Goal: Task Accomplishment & Management: Use online tool/utility

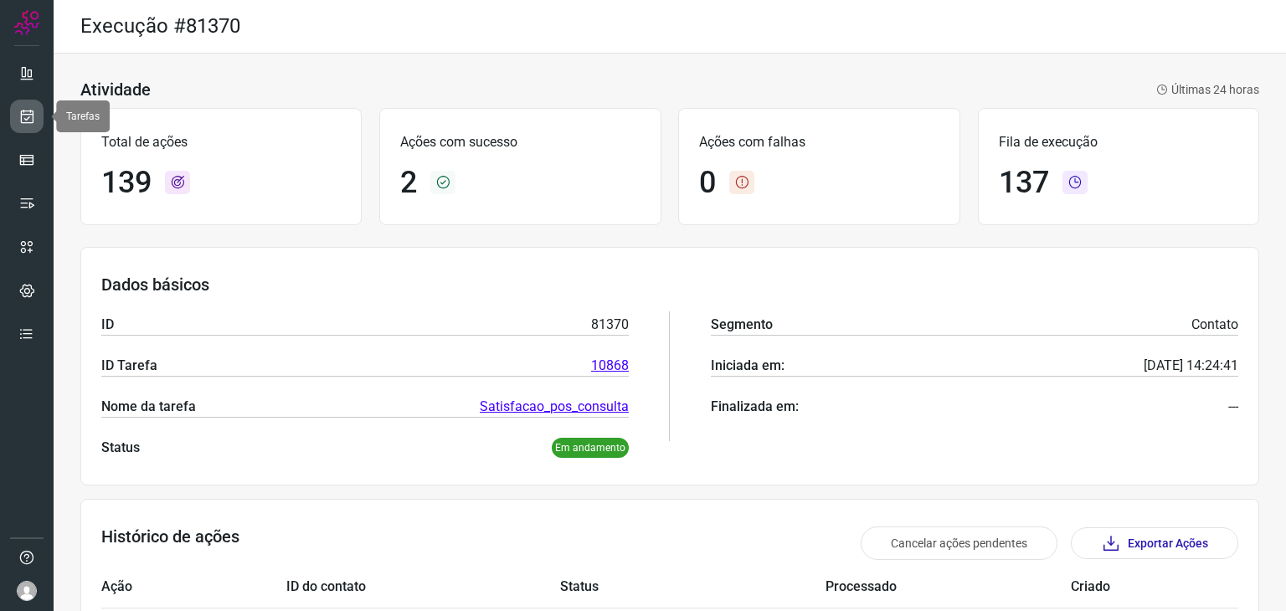
click at [28, 121] on icon at bounding box center [27, 116] width 18 height 17
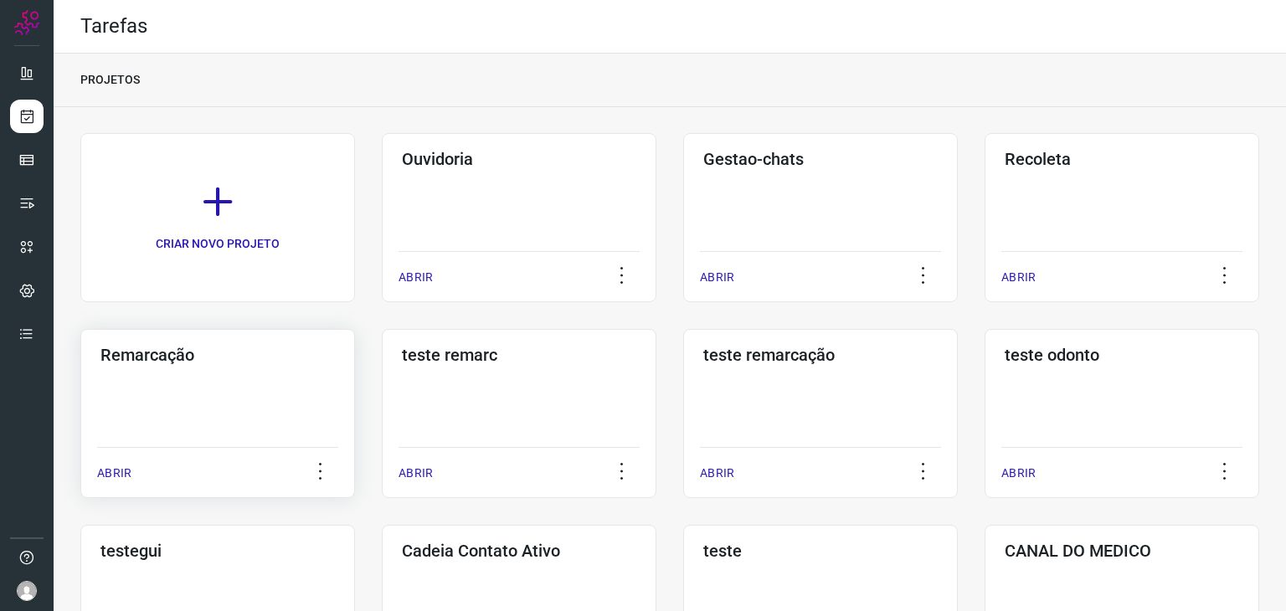
scroll to position [251, 0]
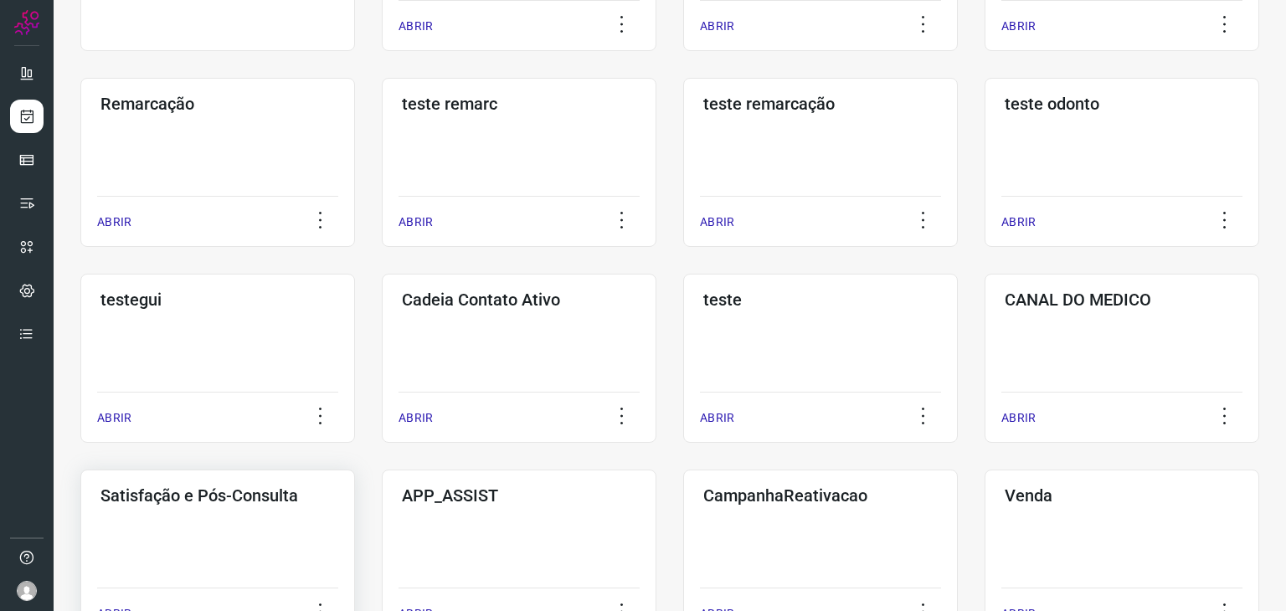
click at [382, 510] on div "Satisfação e Pós-Consulta ABRIR" at bounding box center [519, 554] width 275 height 169
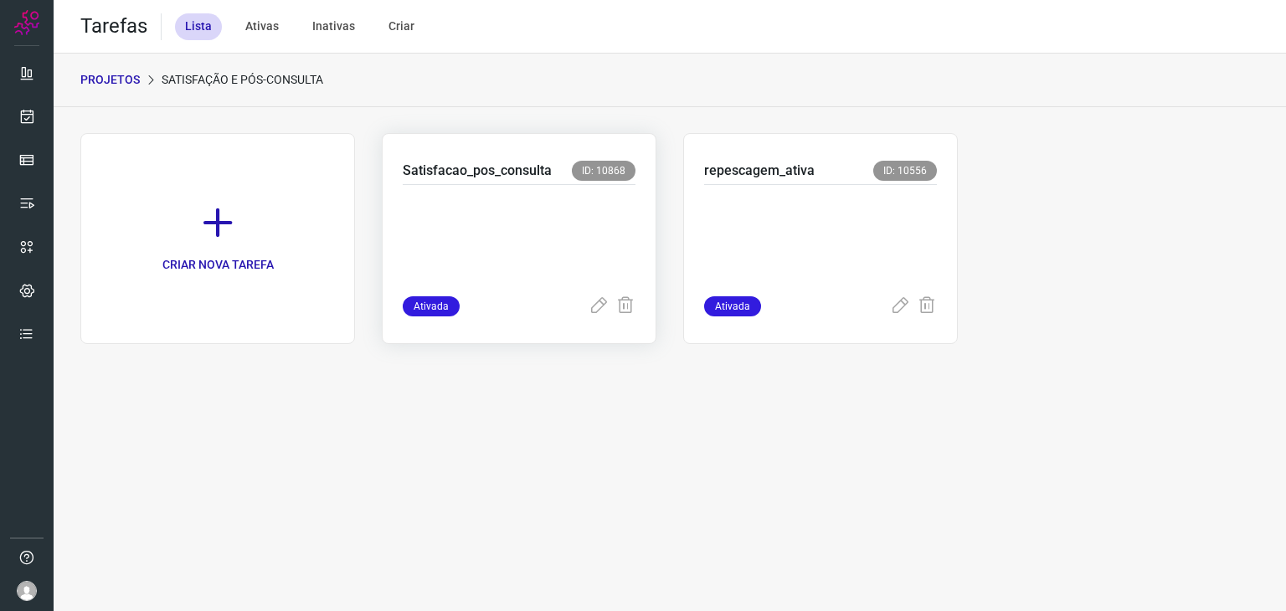
click at [584, 245] on p at bounding box center [519, 237] width 233 height 84
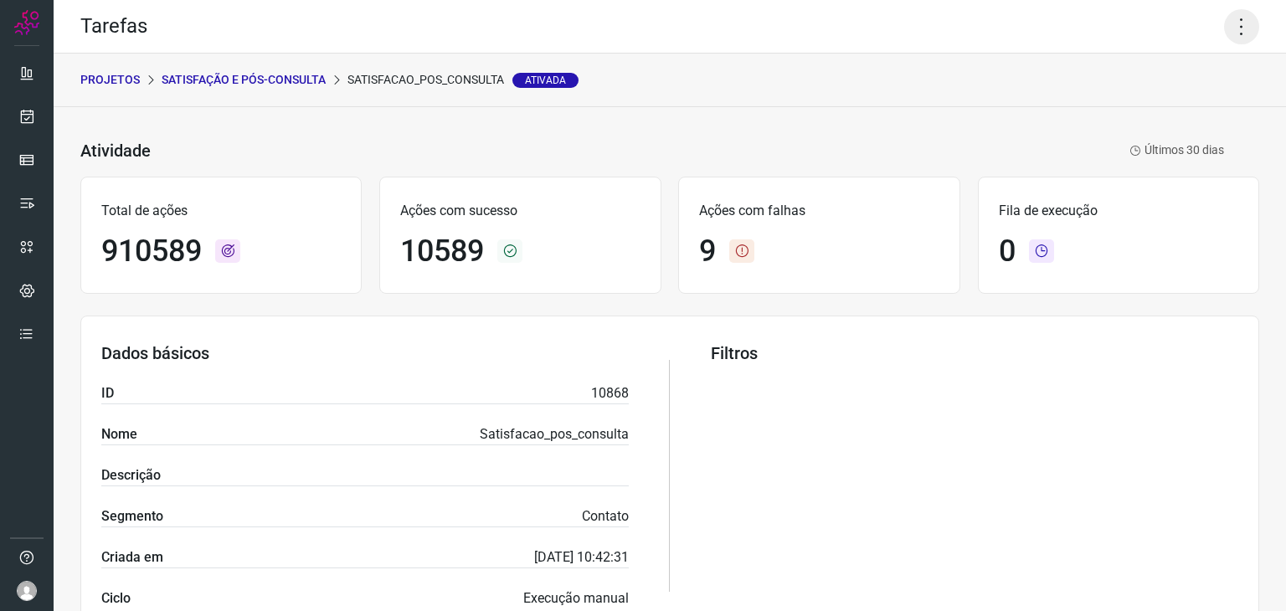
click at [1224, 24] on icon at bounding box center [1241, 26] width 35 height 35
click at [1192, 105] on li "Executar" at bounding box center [1170, 109] width 152 height 27
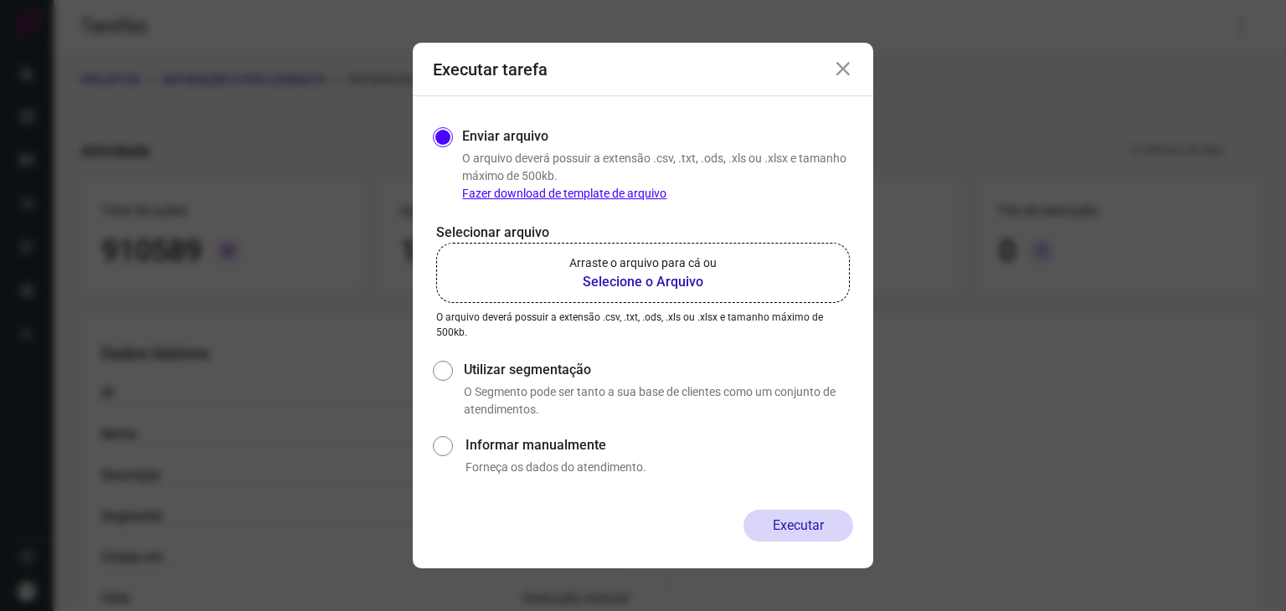
click at [620, 269] on p "Arraste o arquivo para cá ou" at bounding box center [642, 264] width 147 height 18
click at [0, 0] on input "Arraste o arquivo para cá ou Selecione o Arquivo" at bounding box center [0, 0] width 0 height 0
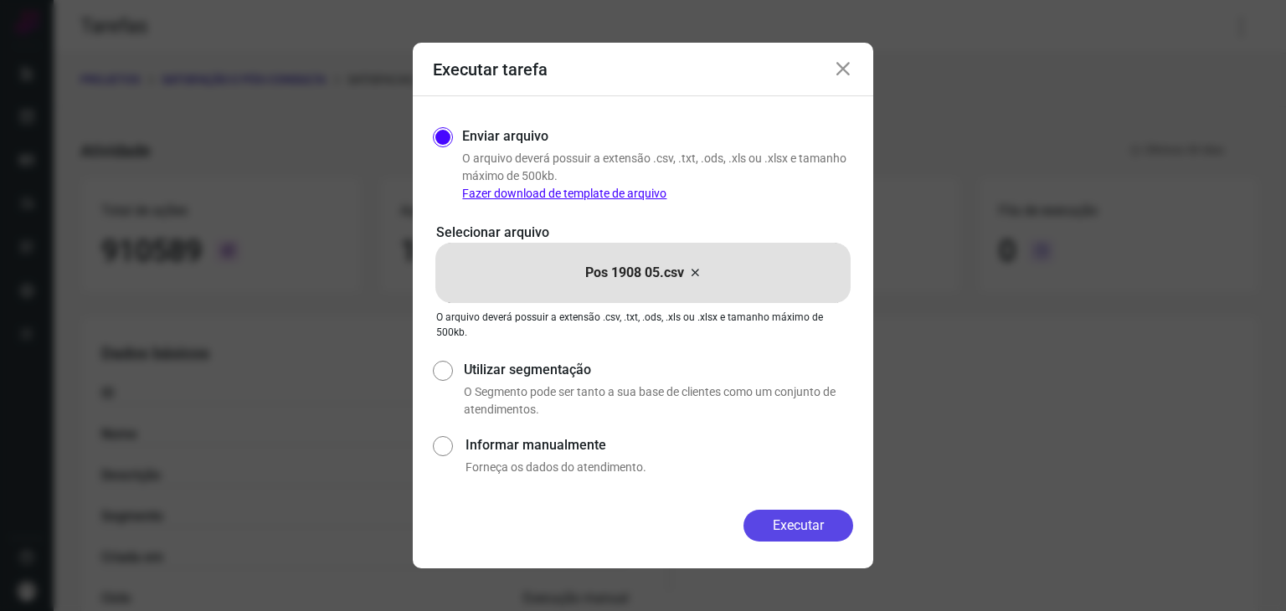
click at [801, 510] on button "Executar" at bounding box center [799, 526] width 110 height 32
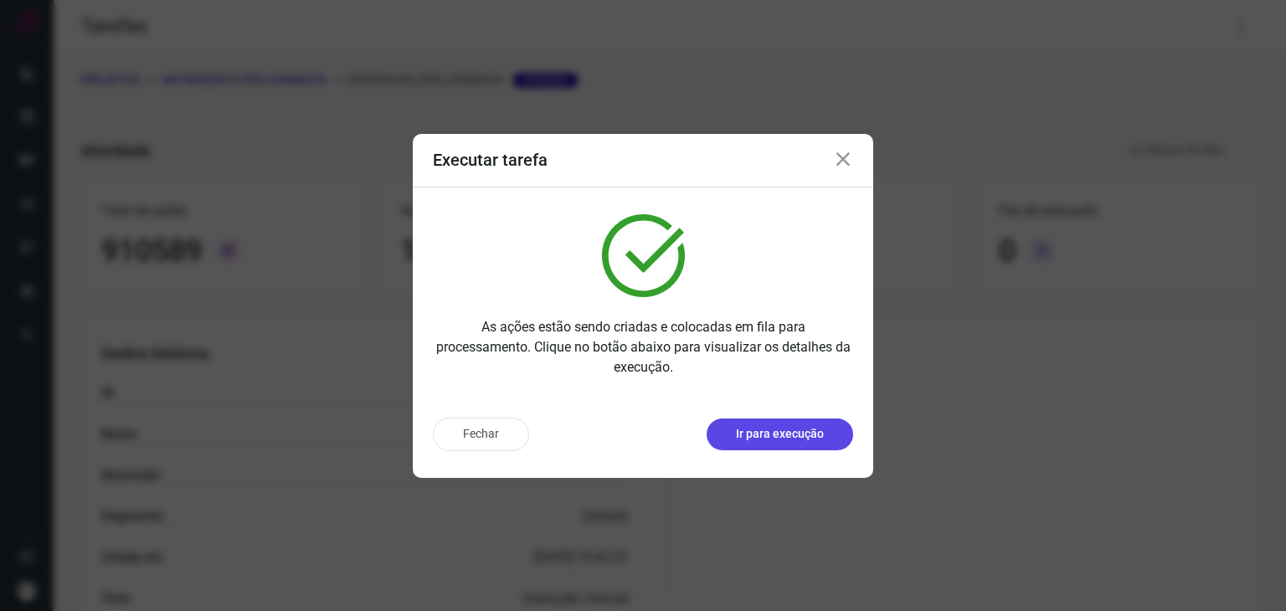
click at [770, 429] on p "Ir para execução" at bounding box center [780, 434] width 88 height 18
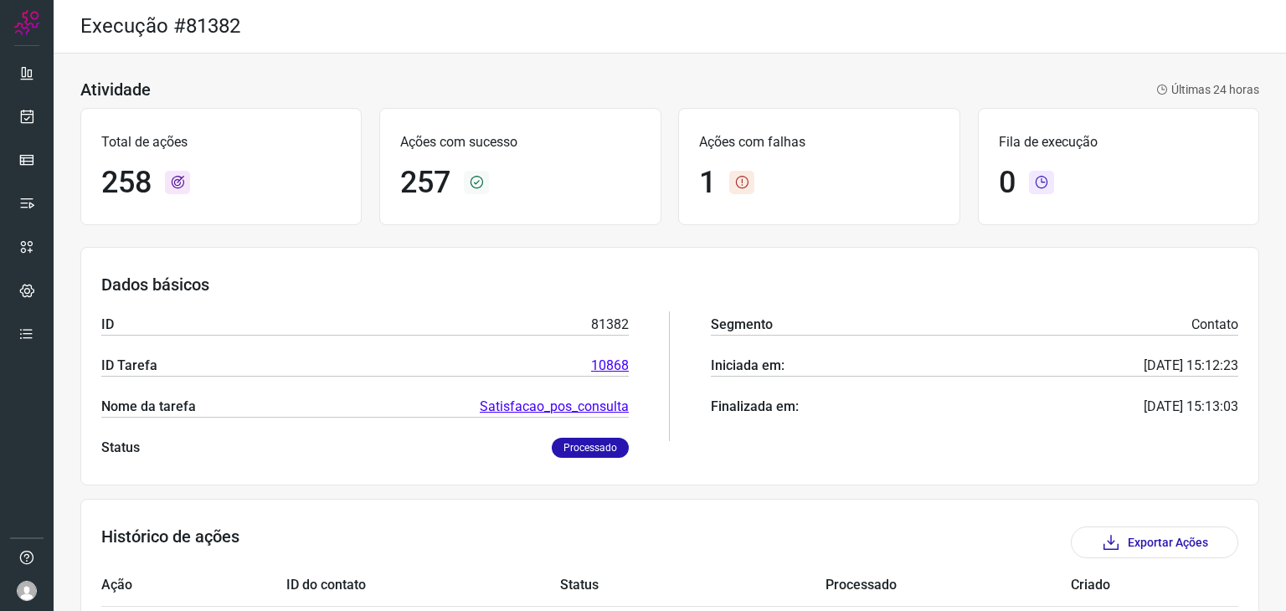
drag, startPoint x: 924, startPoint y: 463, endPoint x: 880, endPoint y: 456, distance: 44.2
click at [924, 463] on div "Dados básicos ID 81382 ID Tarefa 10868 Nome da tarefa Satisfacao_pos_consulta S…" at bounding box center [669, 366] width 1179 height 239
click at [29, 594] on img at bounding box center [27, 591] width 20 height 20
click at [84, 440] on div "Dados básicos ID 81382 ID Tarefa 10868 Nome da tarefa Satisfacao_pos_consulta S…" at bounding box center [669, 366] width 1179 height 239
